Goal: Task Accomplishment & Management: Manage account settings

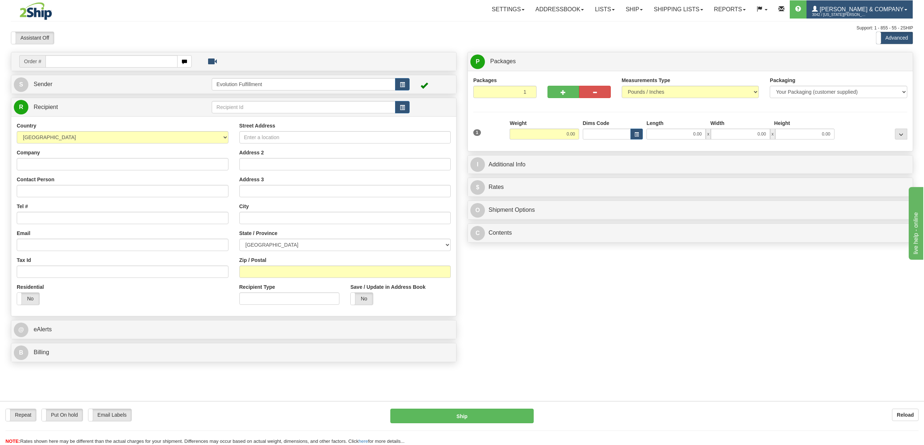
click at [866, 13] on span "3042 / Montana Yates" at bounding box center [839, 14] width 55 height 7
click at [861, 45] on span "LOG OUT" at bounding box center [863, 44] width 23 height 6
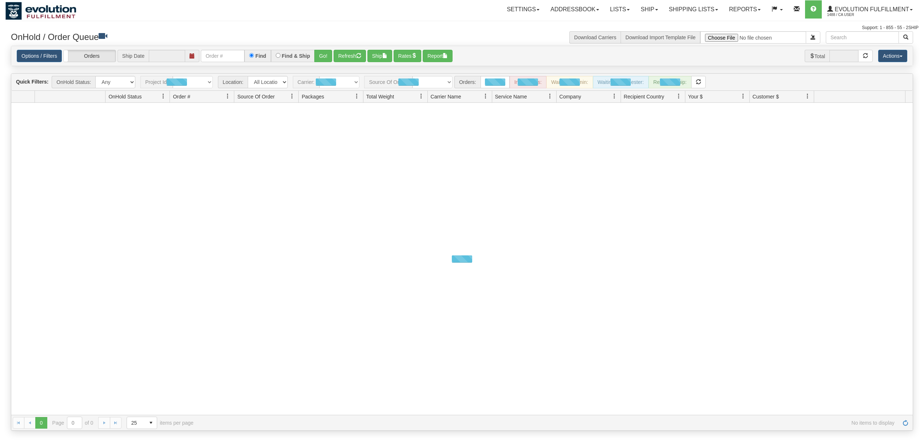
type input "[DATE]"
